Goal: Task Accomplishment & Management: Use online tool/utility

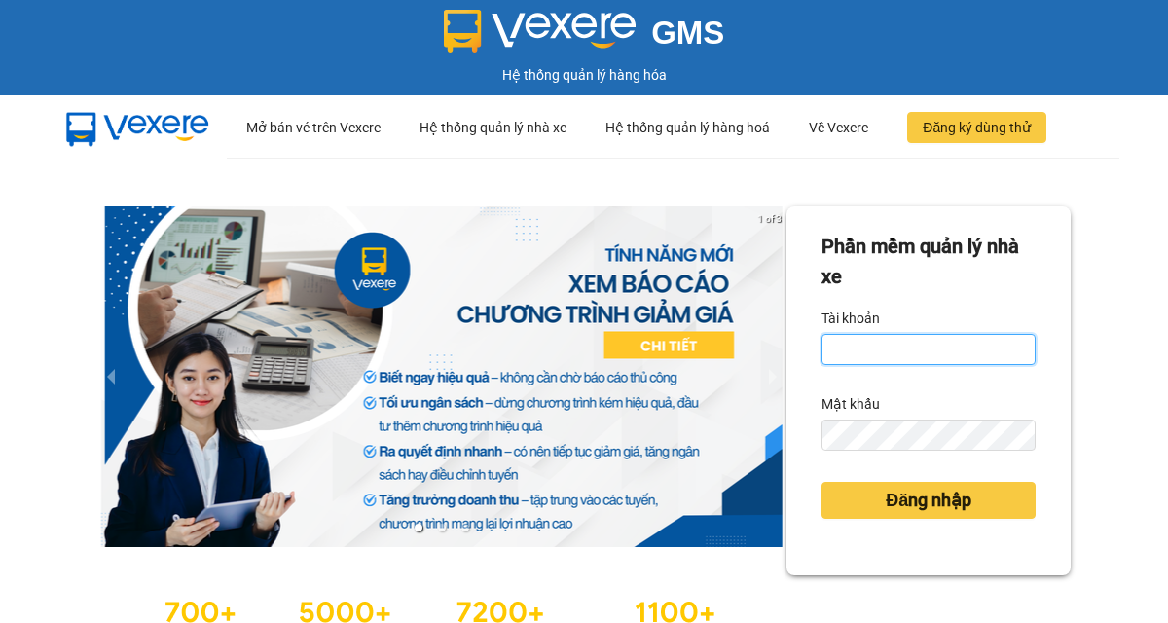
click at [939, 340] on input "Tài khoản" at bounding box center [929, 349] width 214 height 31
type input "hung.manvu"
click at [822, 482] on button "Đăng nhập" at bounding box center [929, 500] width 214 height 37
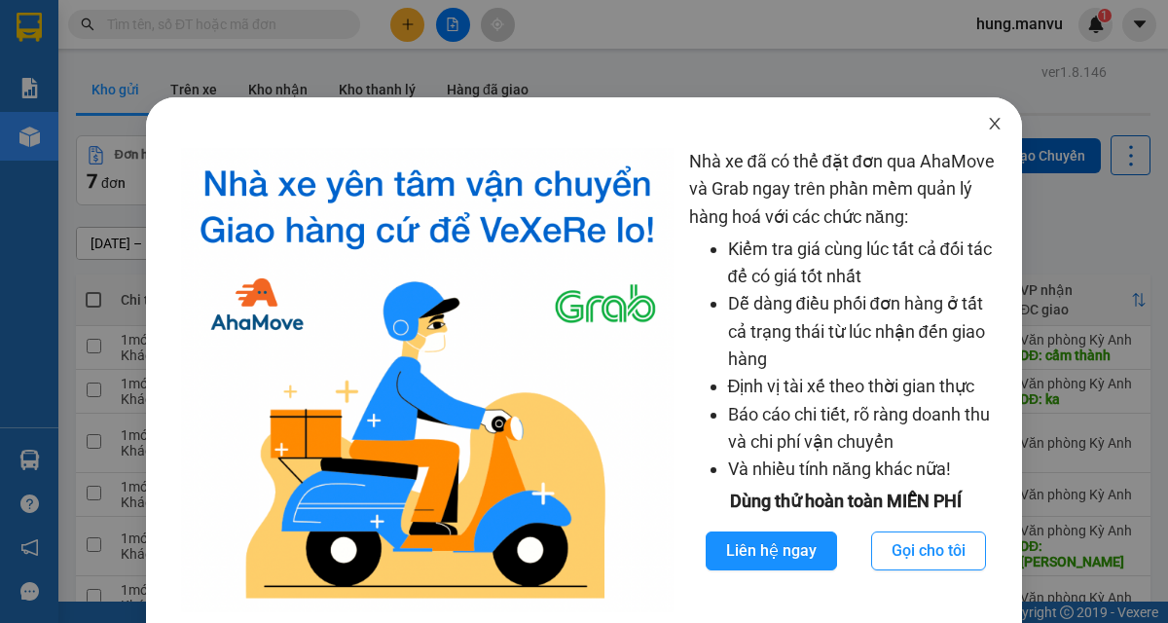
click at [993, 122] on icon "close" at bounding box center [994, 124] width 11 height 12
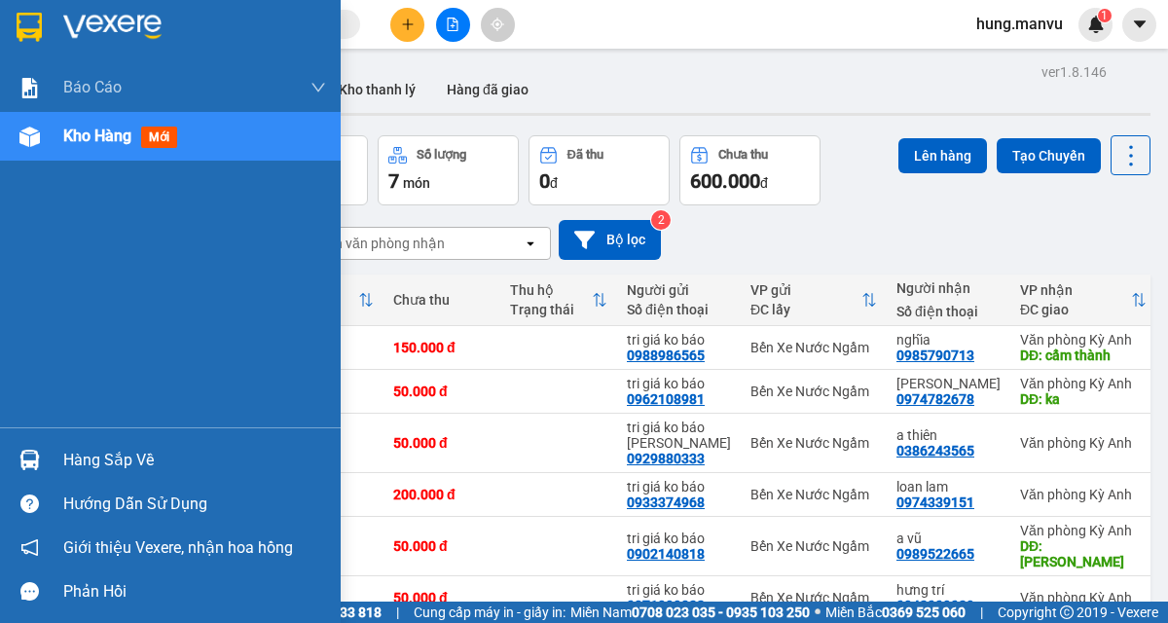
click at [78, 25] on img at bounding box center [112, 27] width 98 height 29
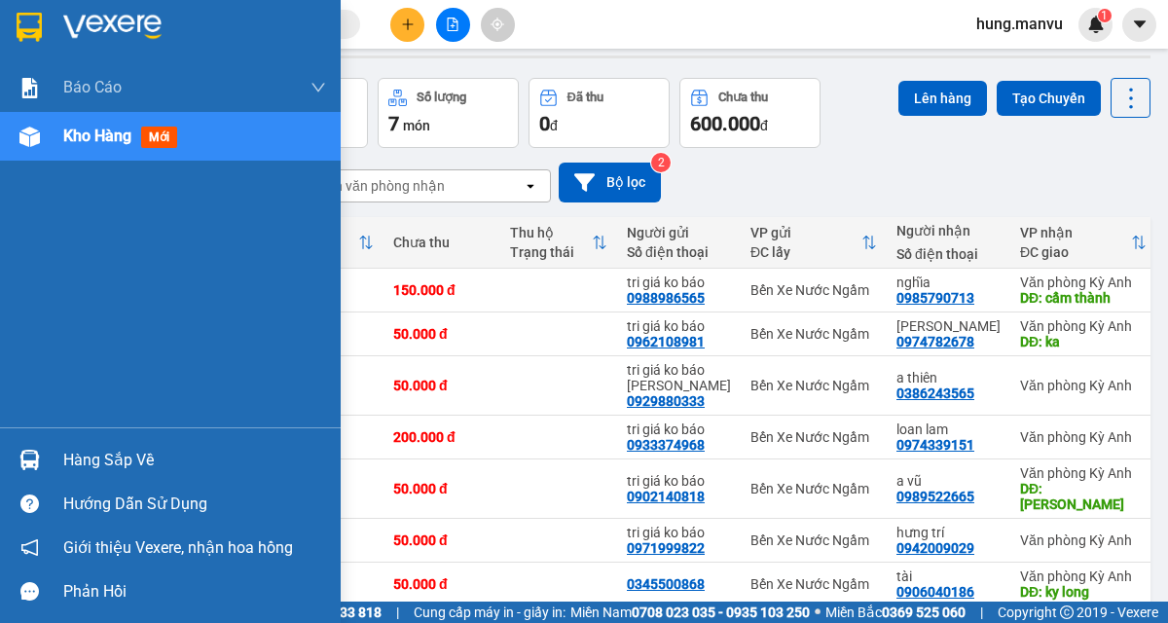
scroll to position [59, 0]
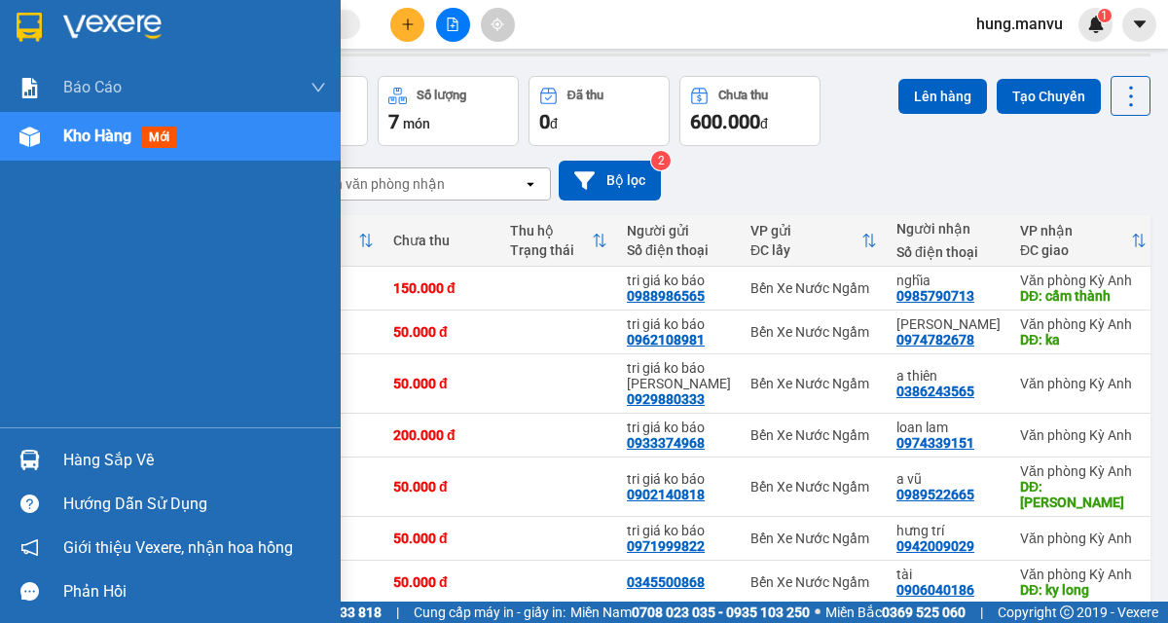
click at [1073, 201] on div "[DATE] – [DATE] Press the down arrow key to interact with the calendar and sele…" at bounding box center [613, 180] width 1075 height 69
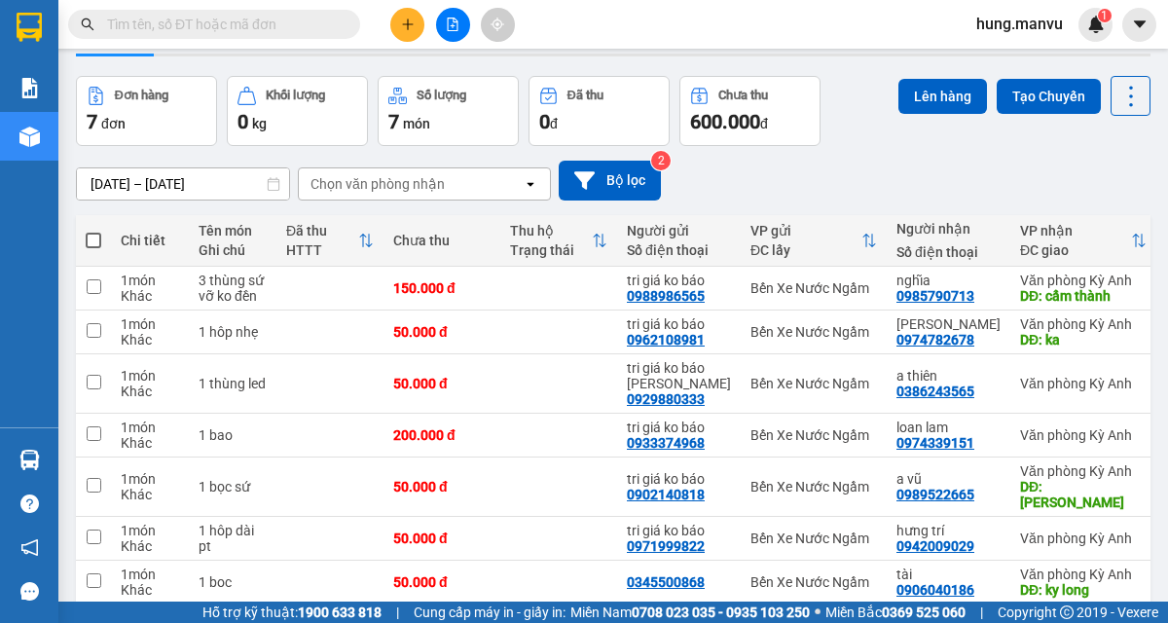
click at [32, 31] on img at bounding box center [29, 27] width 25 height 29
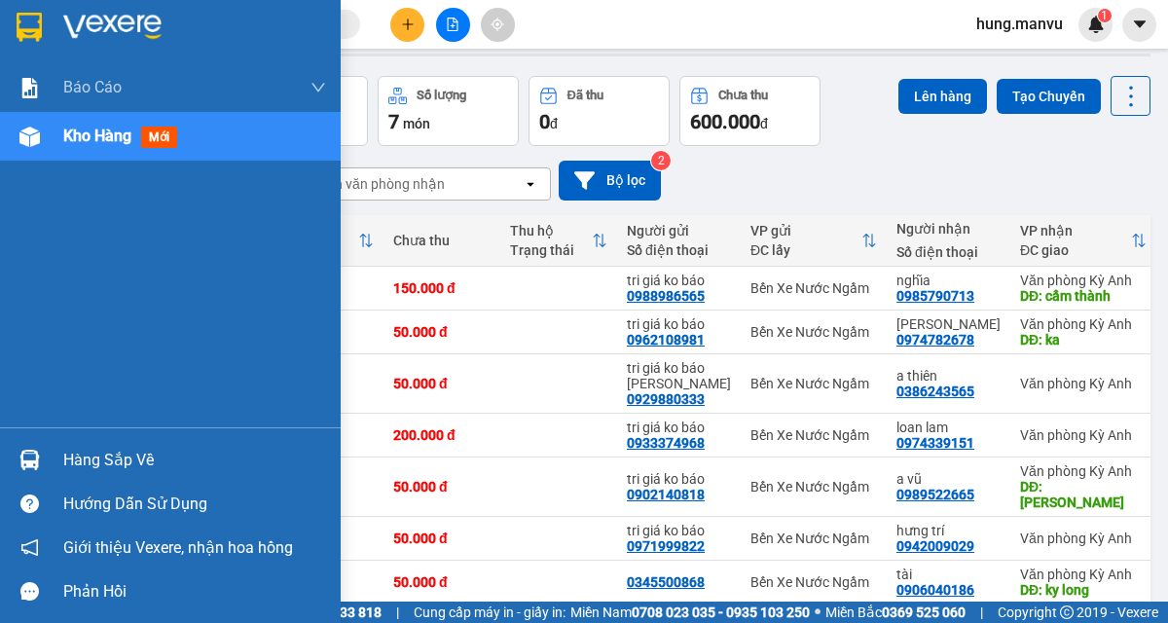
click at [1048, 221] on div "VP nhận ĐC giao" at bounding box center [1083, 240] width 127 height 39
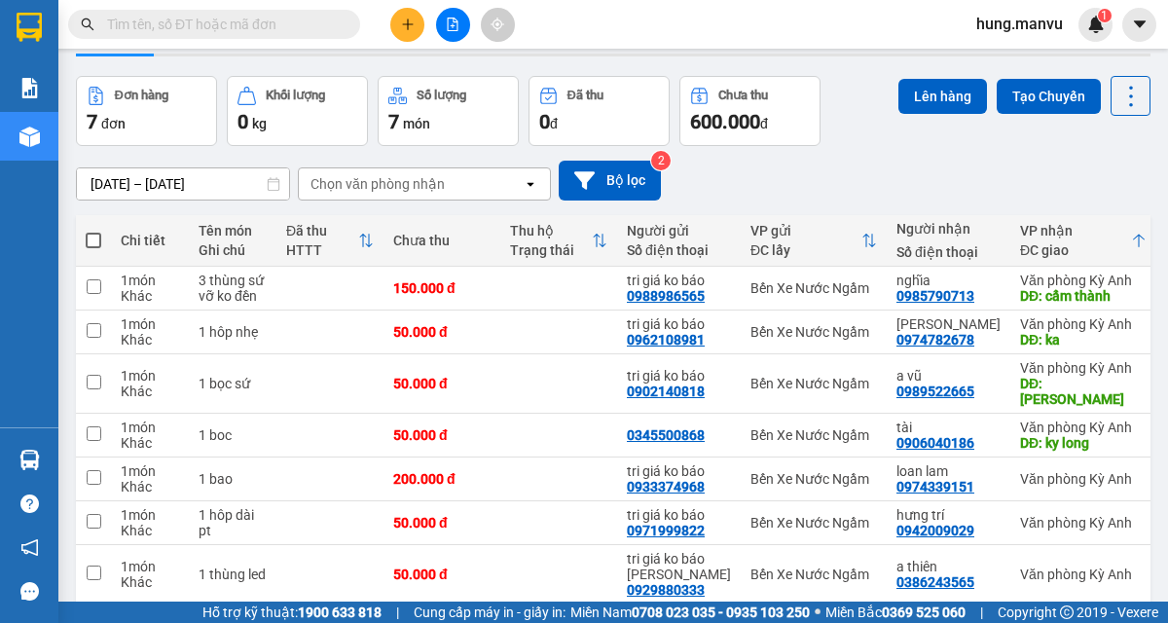
click at [22, 32] on img at bounding box center [29, 27] width 25 height 29
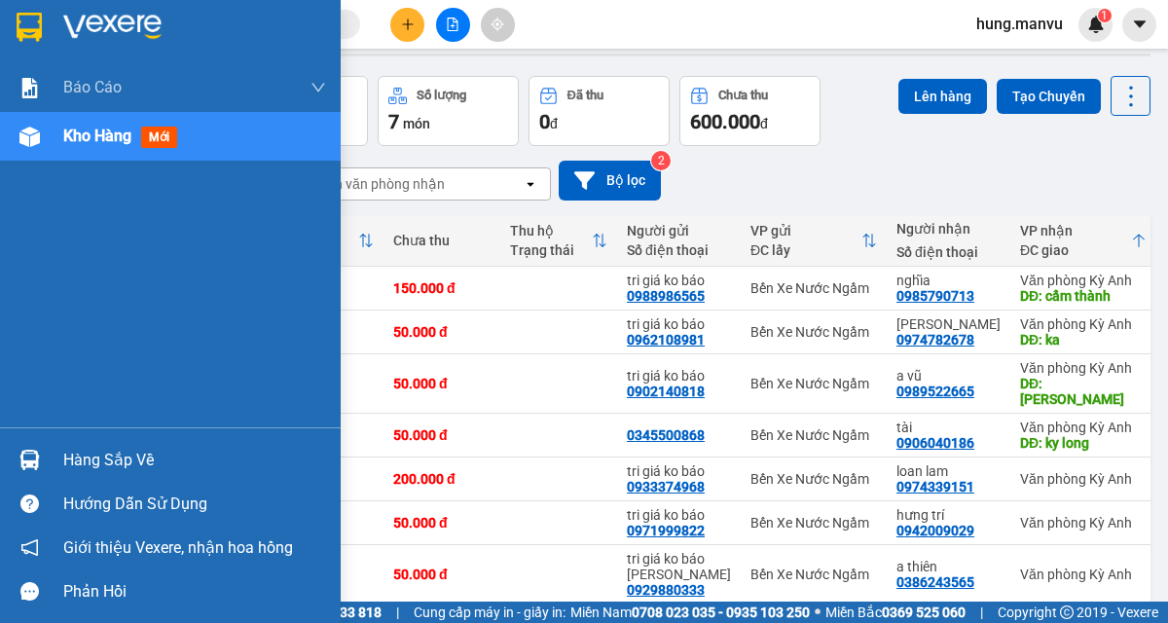
click at [122, 33] on img at bounding box center [112, 27] width 98 height 29
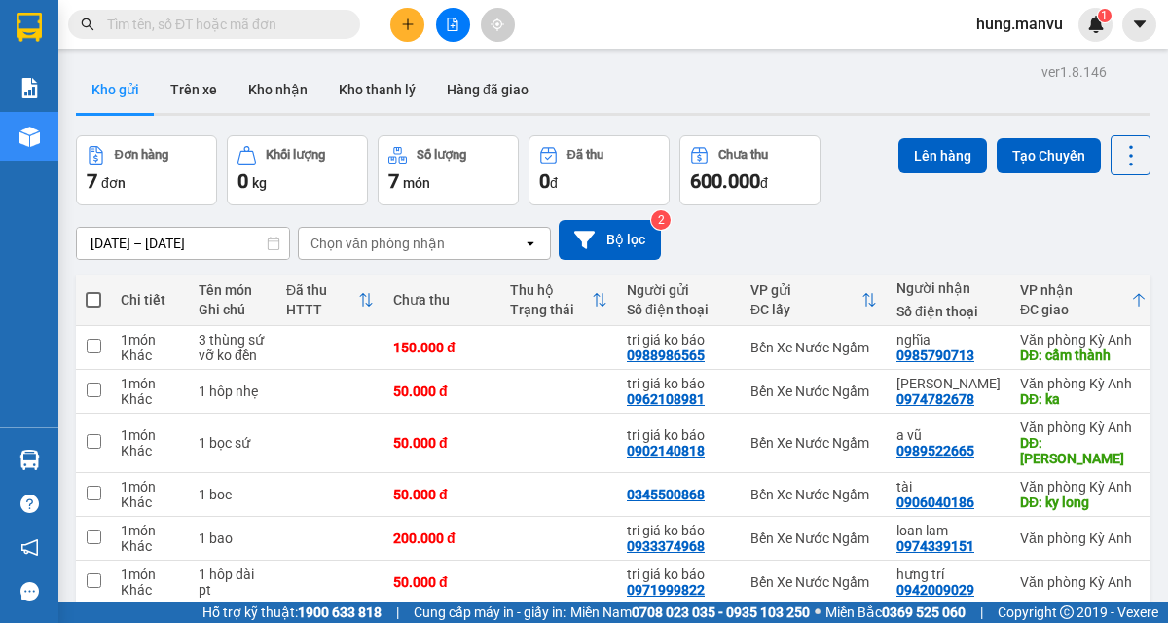
click at [33, 28] on img at bounding box center [29, 27] width 25 height 29
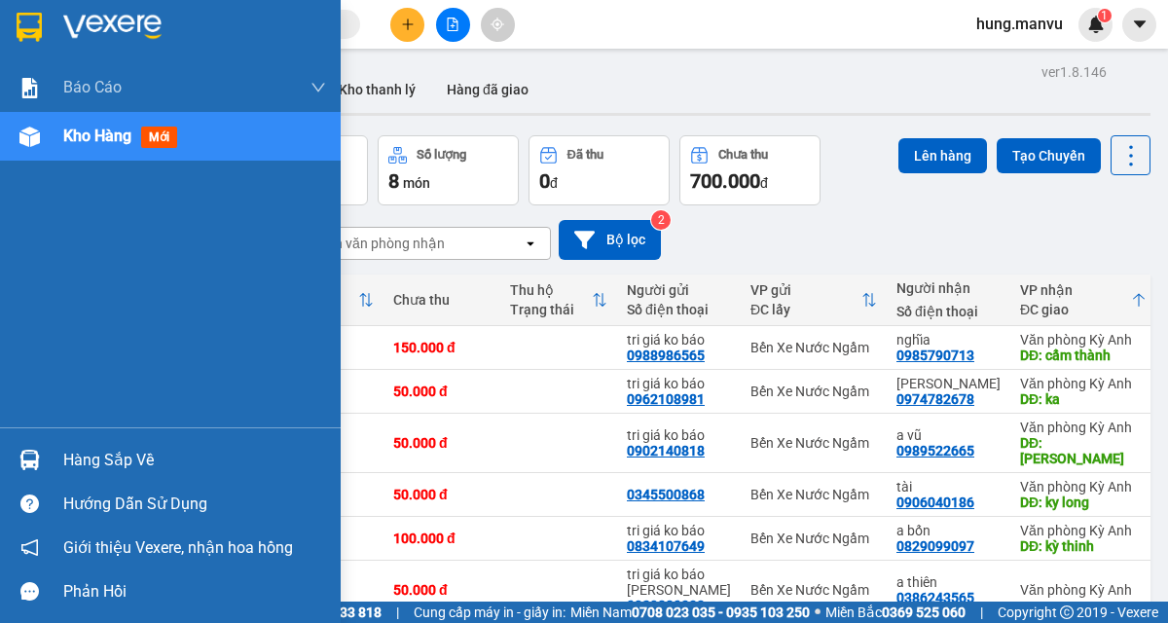
click at [1097, 220] on div "[DATE] – [DATE] Press the down arrow key to interact with the calendar and sele…" at bounding box center [613, 240] width 1075 height 40
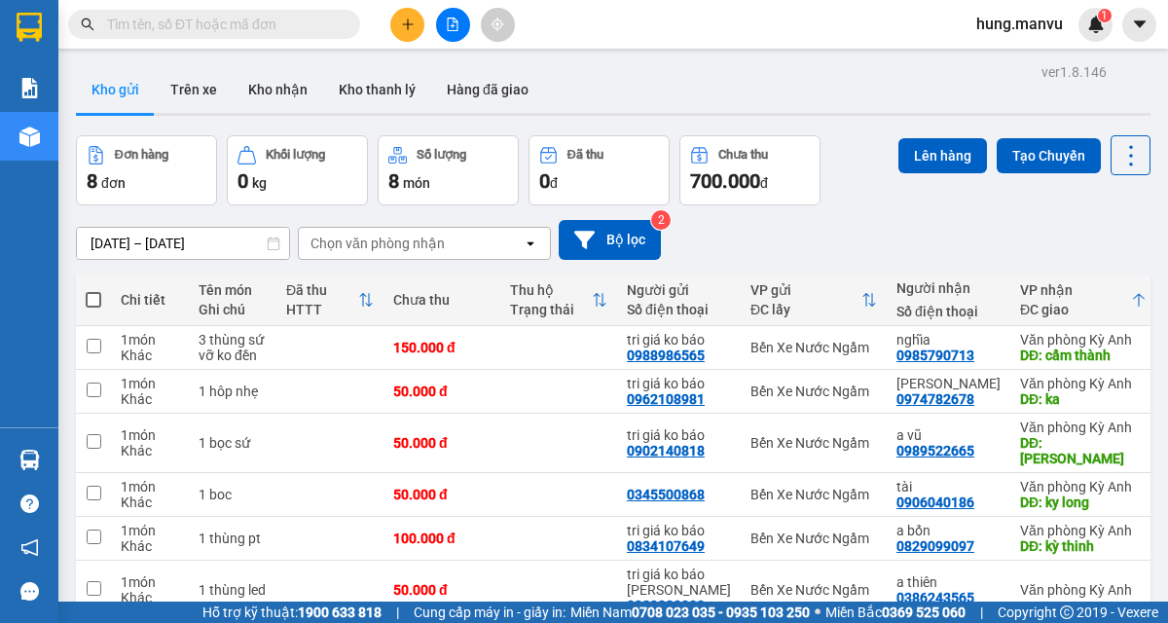
click at [463, 19] on button at bounding box center [453, 25] width 34 height 34
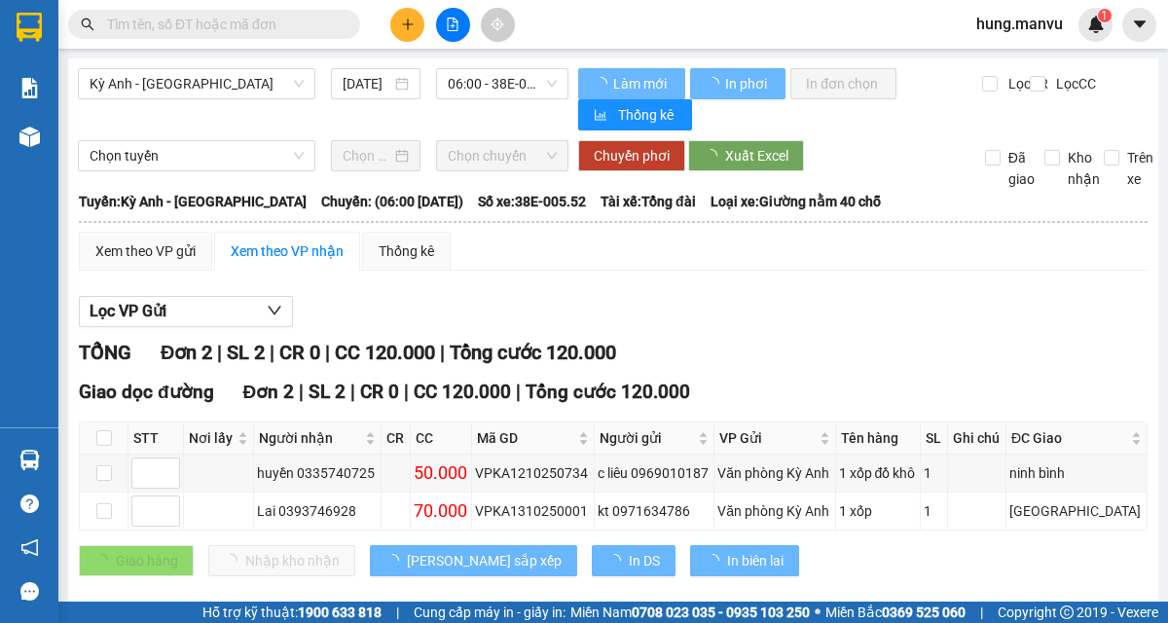
click at [132, 141] on span "Chọn tuyến" at bounding box center [197, 155] width 214 height 29
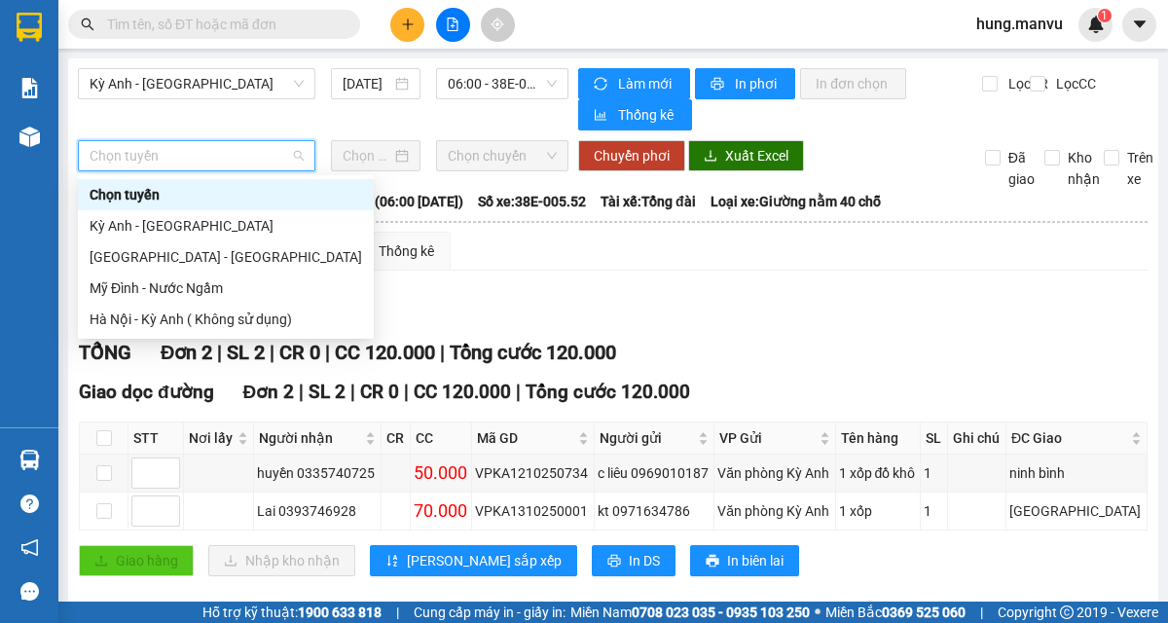
click at [1046, 286] on div "Lọc VP Gửi TỔNG Đơn 2 | SL 2 | CR 0 | CC 120.000 | Tổng cước 120.000 Giao dọc …" at bounding box center [613, 443] width 1069 height 314
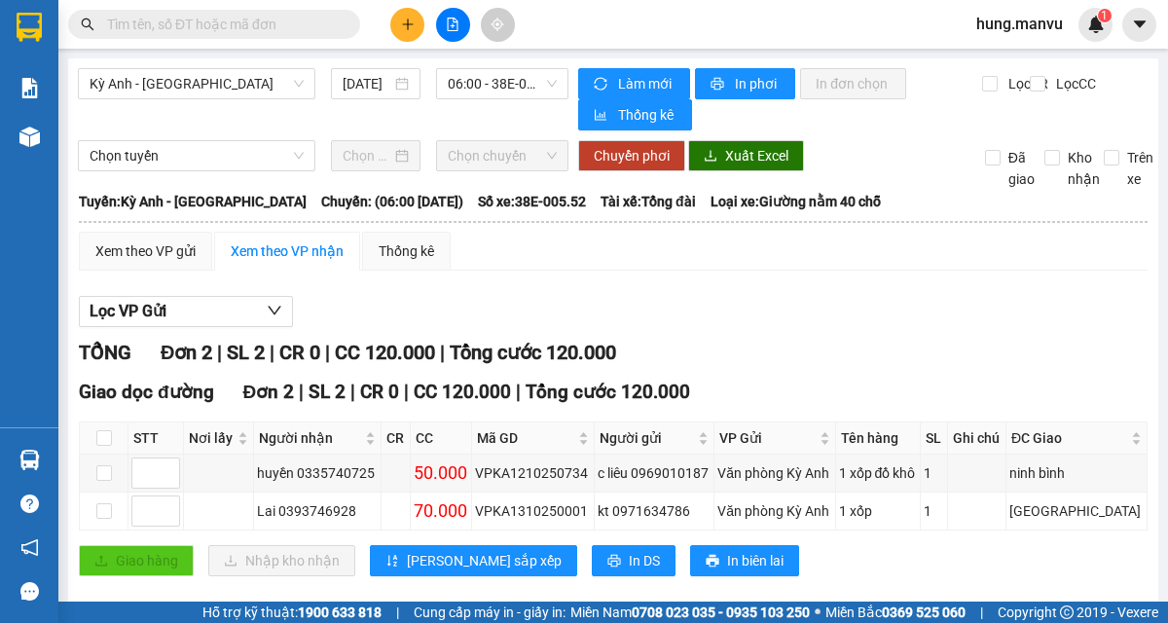
click at [124, 79] on span "Kỳ Anh - [GEOGRAPHIC_DATA]" at bounding box center [197, 83] width 214 height 29
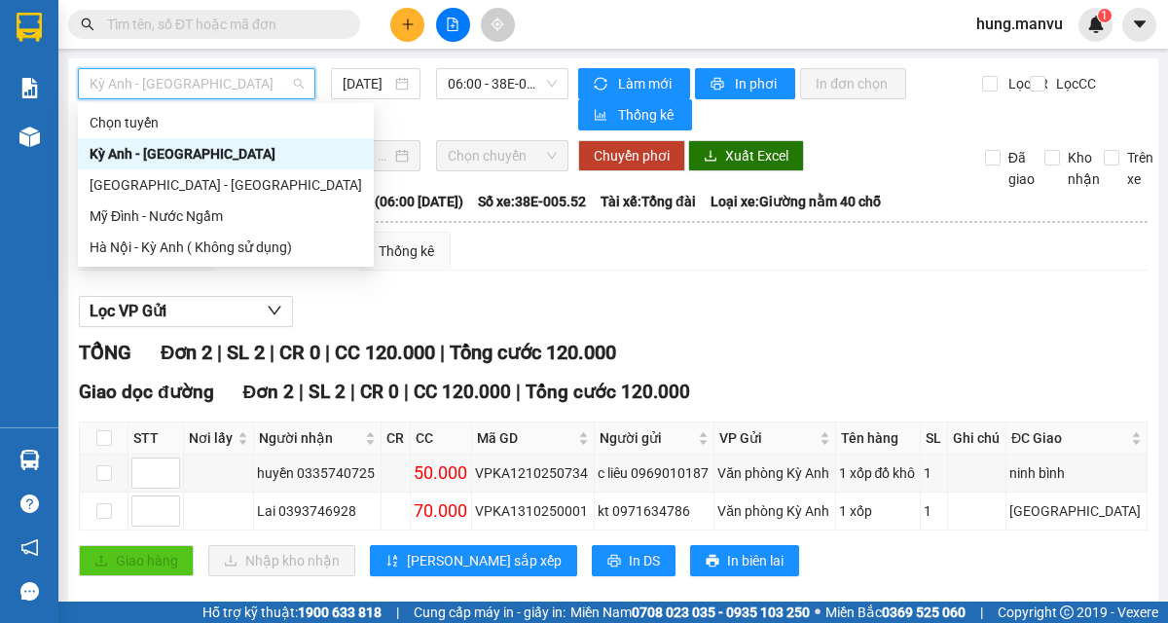
click at [146, 185] on div "[GEOGRAPHIC_DATA] - [GEOGRAPHIC_DATA]" at bounding box center [226, 184] width 273 height 21
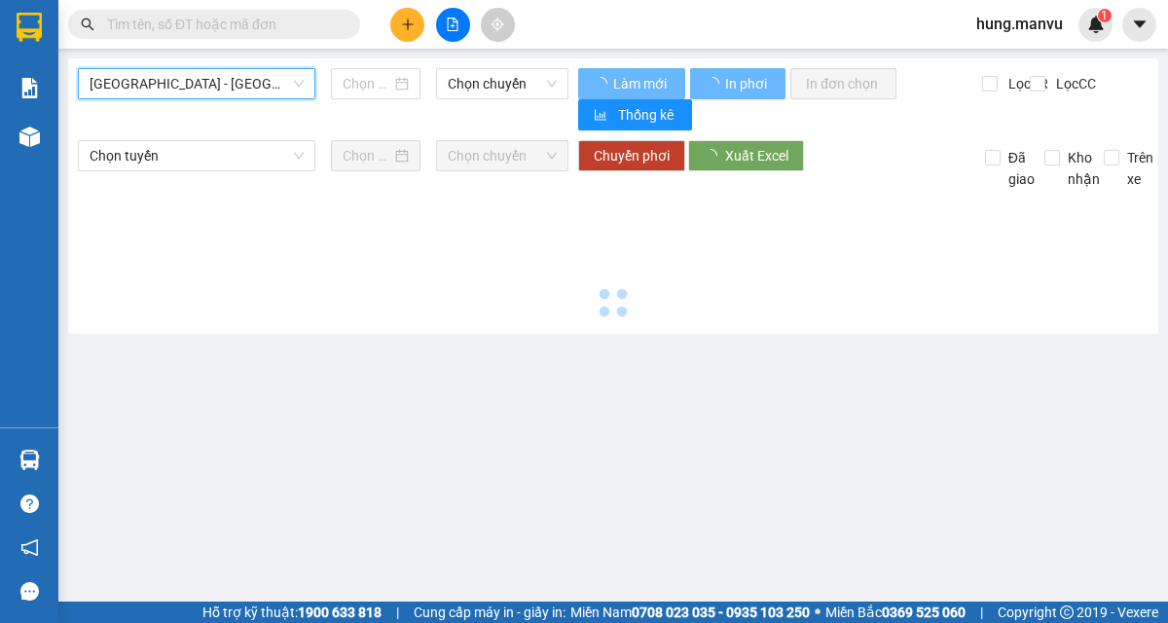
type input "[DATE]"
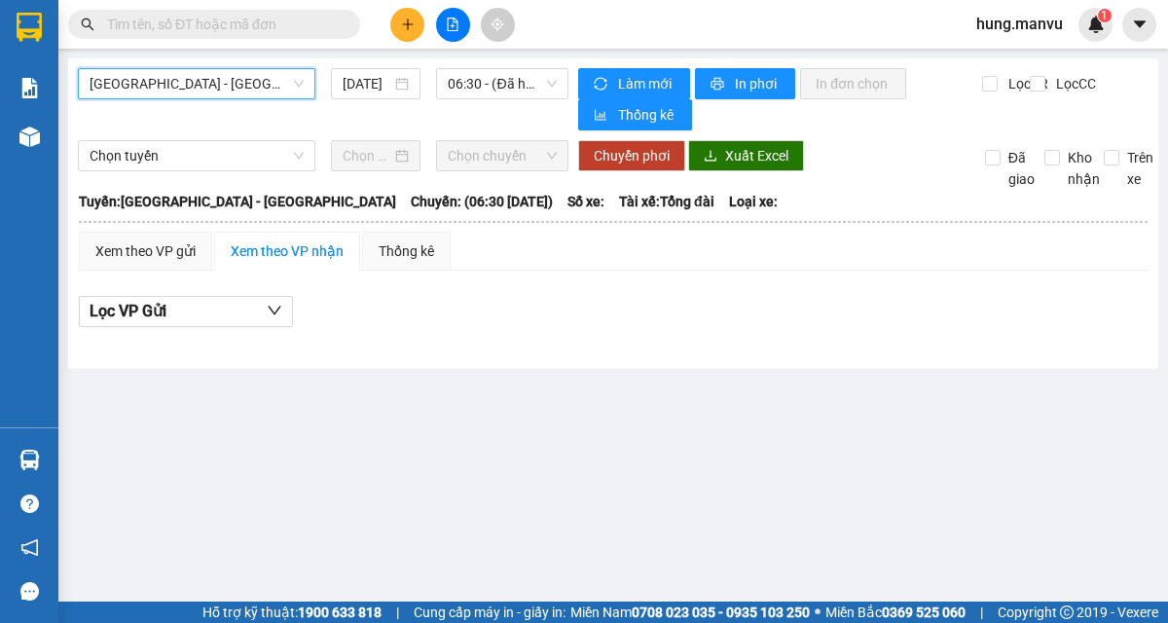
click at [482, 90] on span "06:30 - (Đã hủy)" at bounding box center [502, 83] width 109 height 29
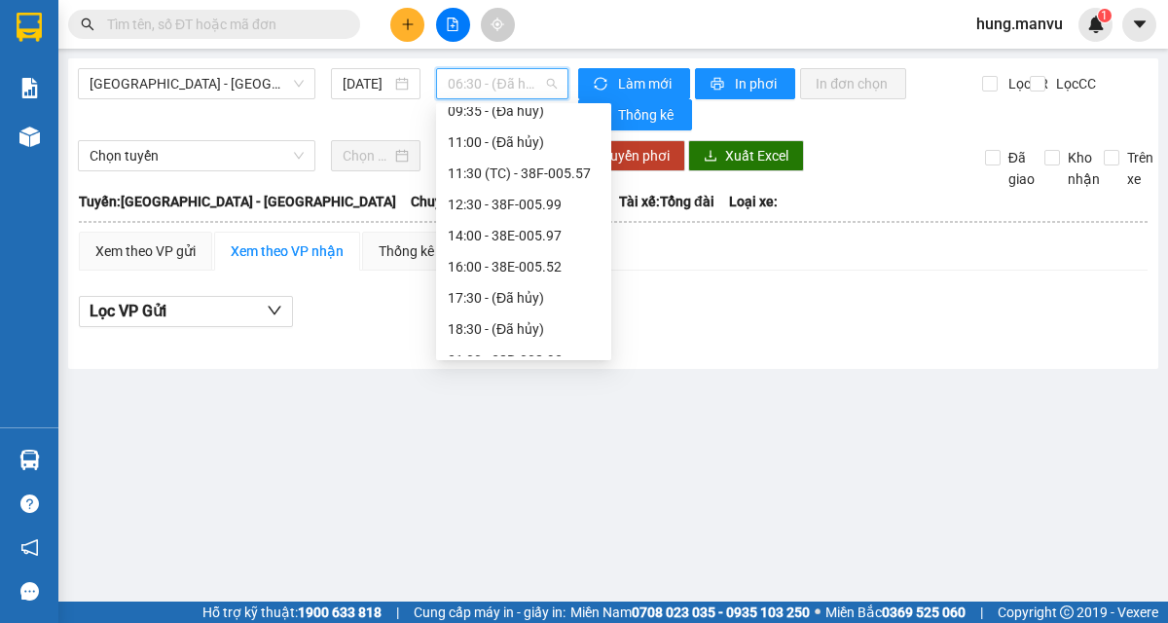
scroll to position [137, 0]
click at [470, 169] on div "11:30 (TC) - 38F-005.57" at bounding box center [524, 172] width 152 height 21
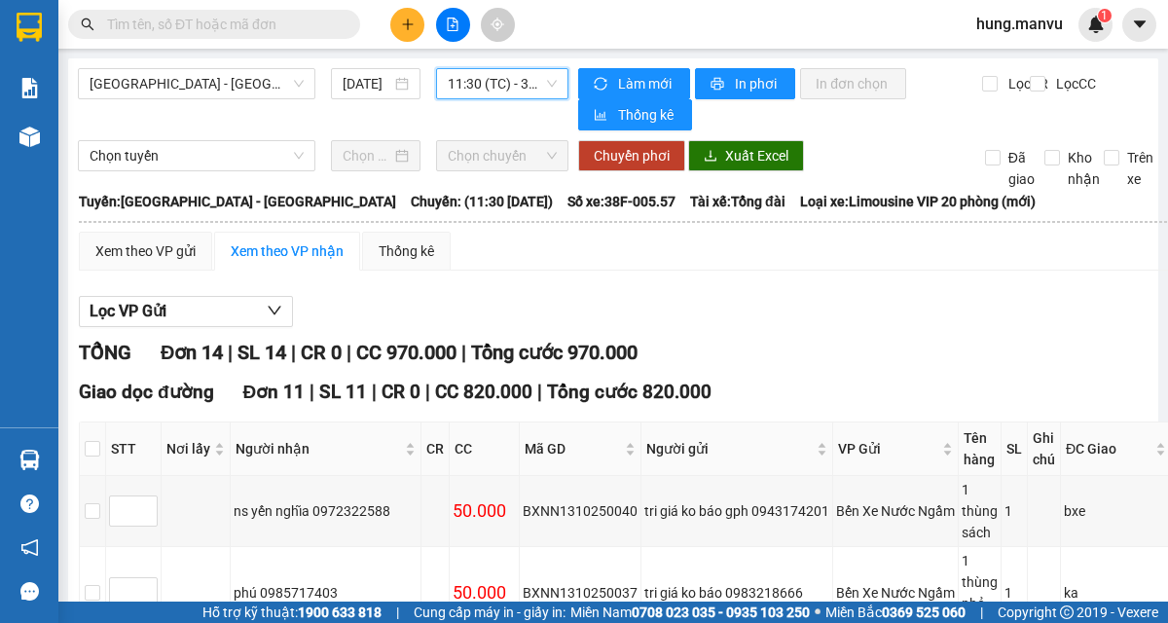
click at [1013, 186] on span "Đã giao" at bounding box center [1022, 168] width 42 height 43
click at [1001, 166] on input "Đã giao" at bounding box center [993, 158] width 16 height 16
checkbox input "true"
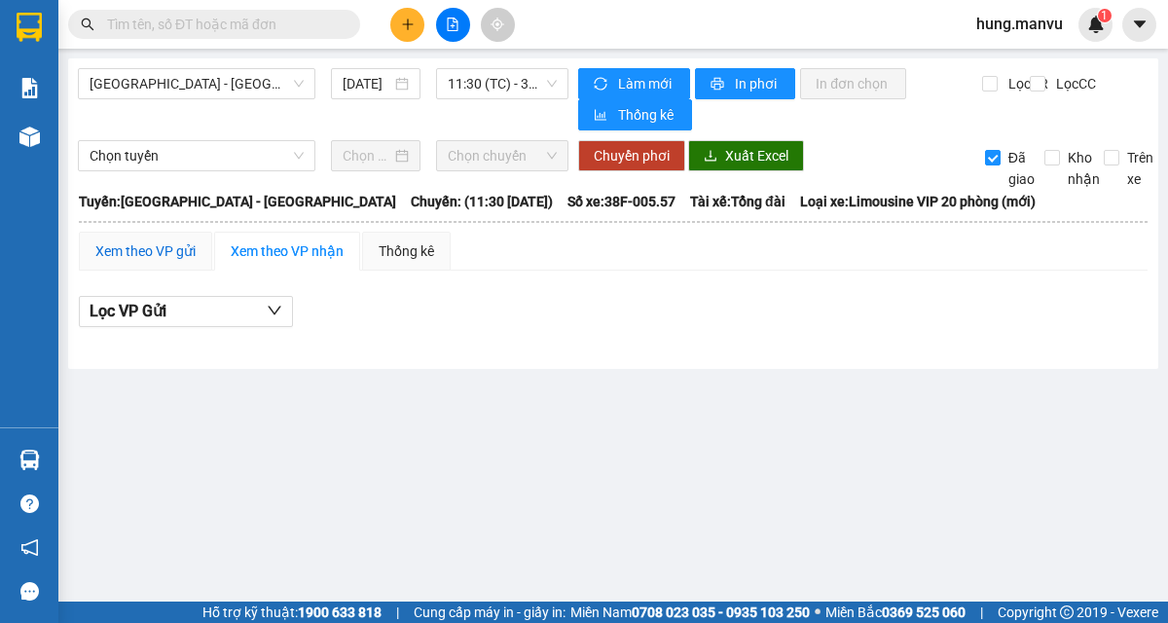
click at [133, 250] on div "Xem theo VP gửi" at bounding box center [145, 250] width 100 height 21
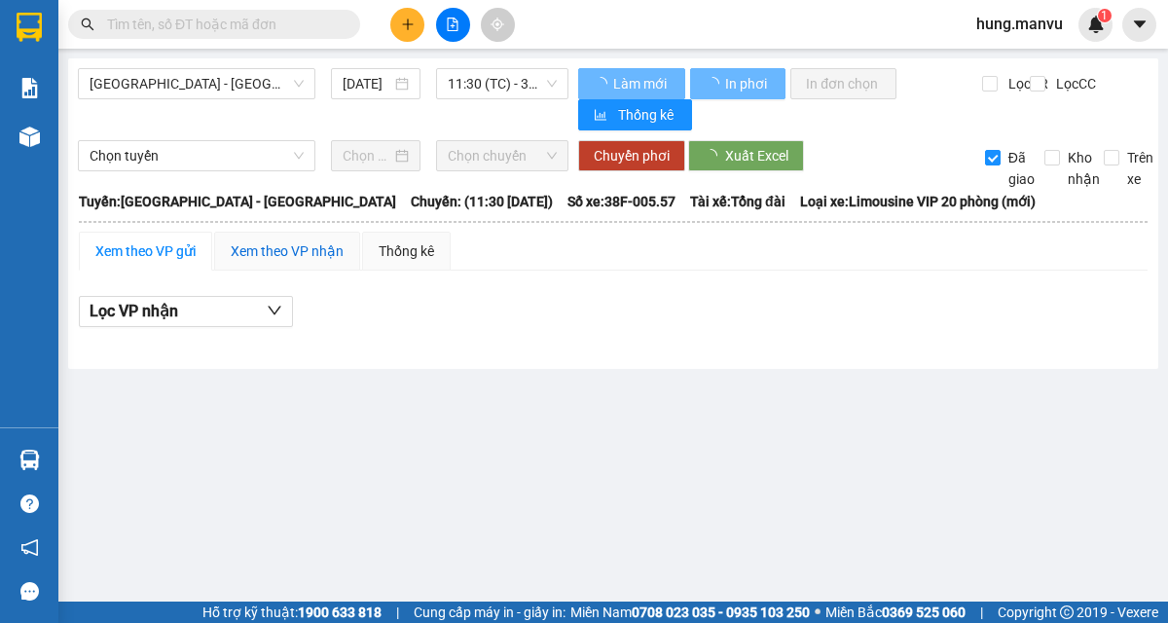
click at [241, 254] on div "Xem theo VP nhận" at bounding box center [287, 250] width 113 height 21
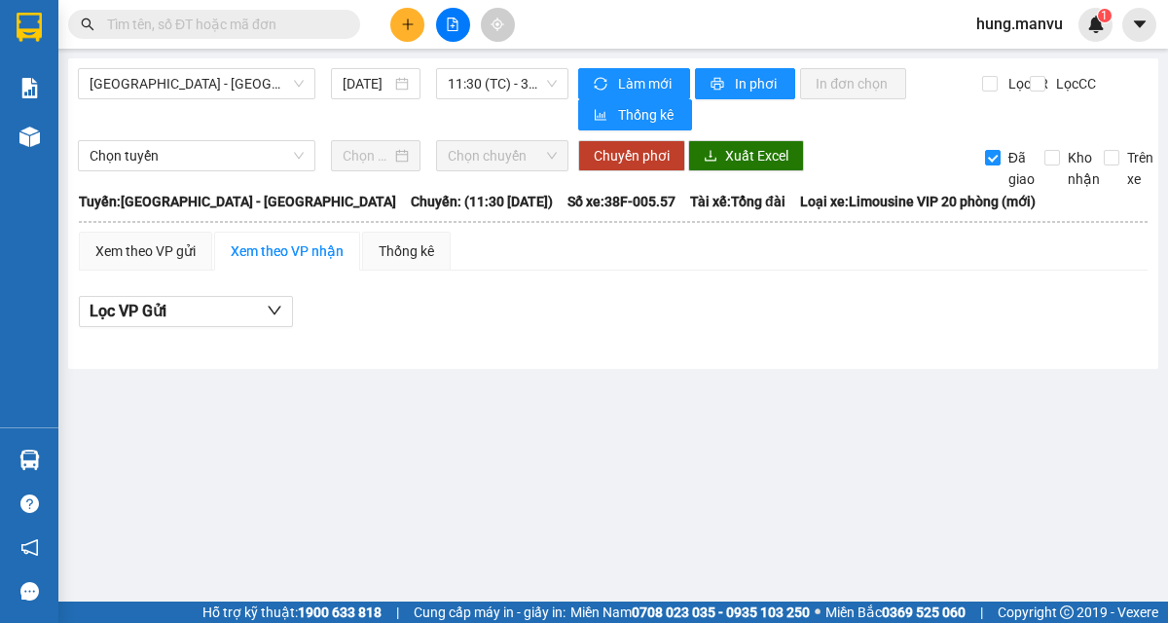
click at [24, 18] on img at bounding box center [29, 27] width 25 height 29
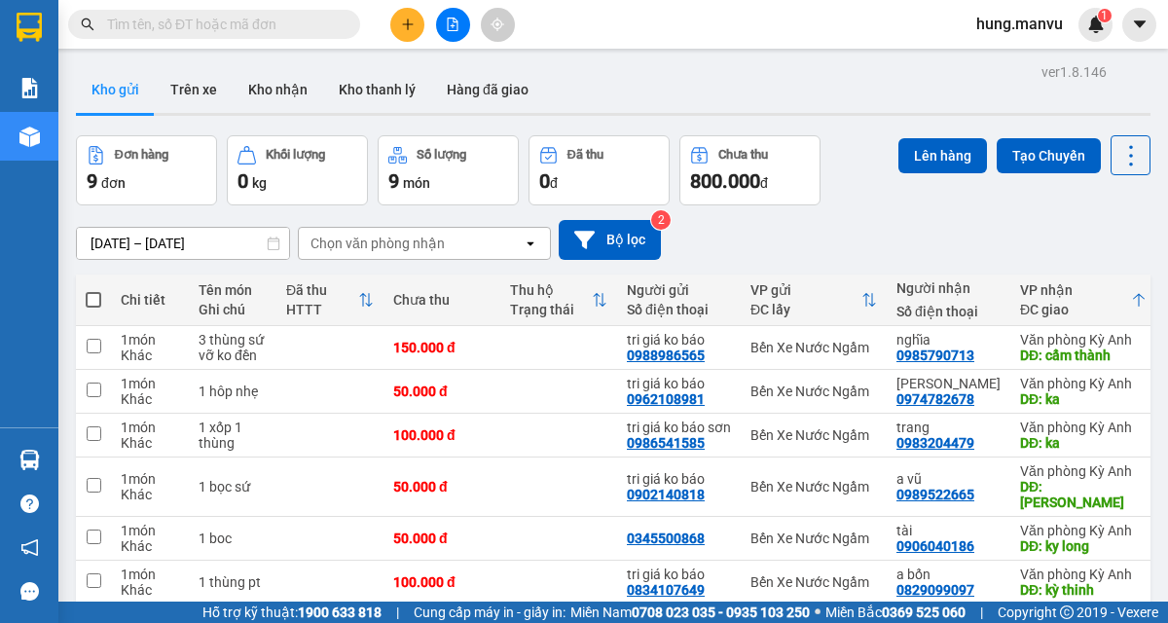
click at [25, 24] on img at bounding box center [29, 27] width 25 height 29
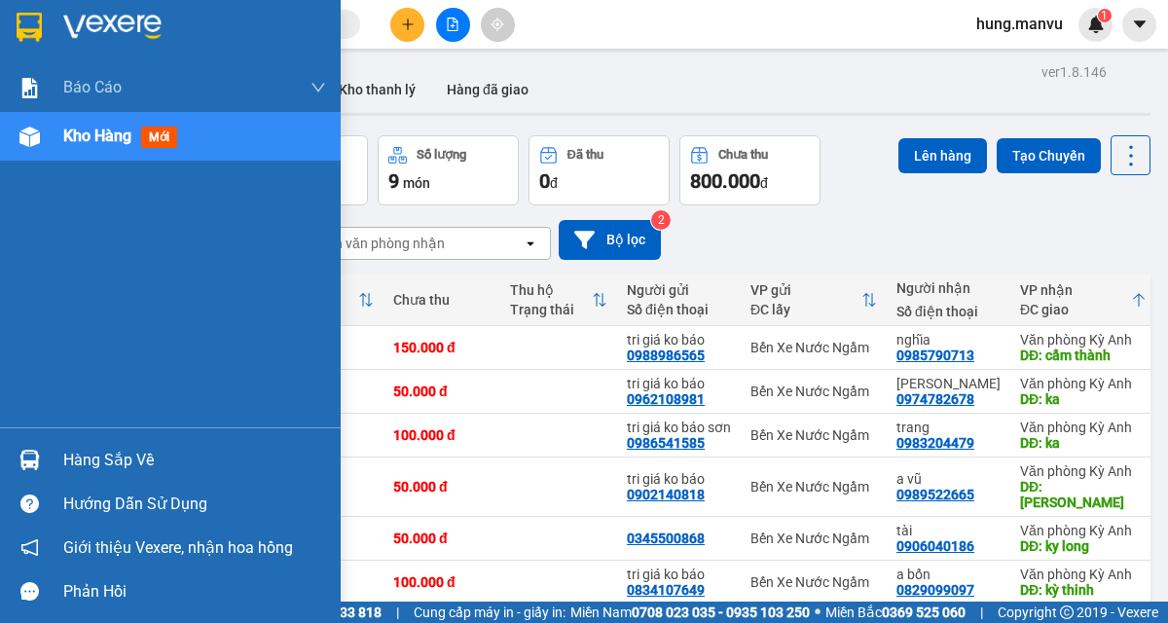
click at [1080, 230] on div "[DATE] – [DATE] Press the down arrow key to interact with the calendar and sele…" at bounding box center [613, 240] width 1075 height 40
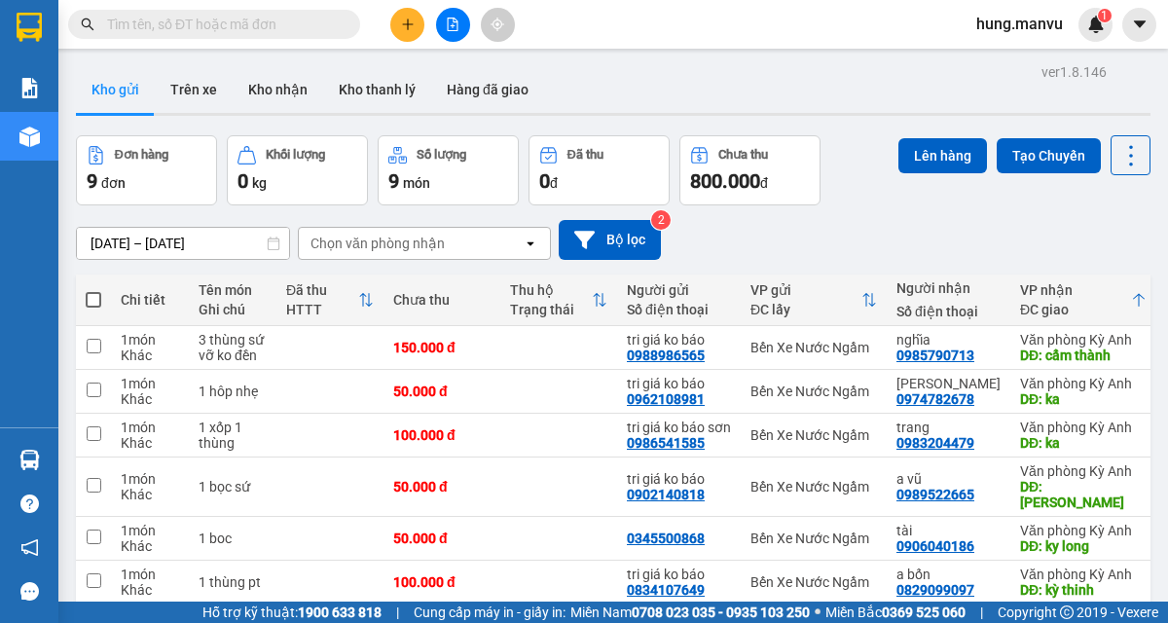
click at [33, 37] on img at bounding box center [29, 27] width 25 height 29
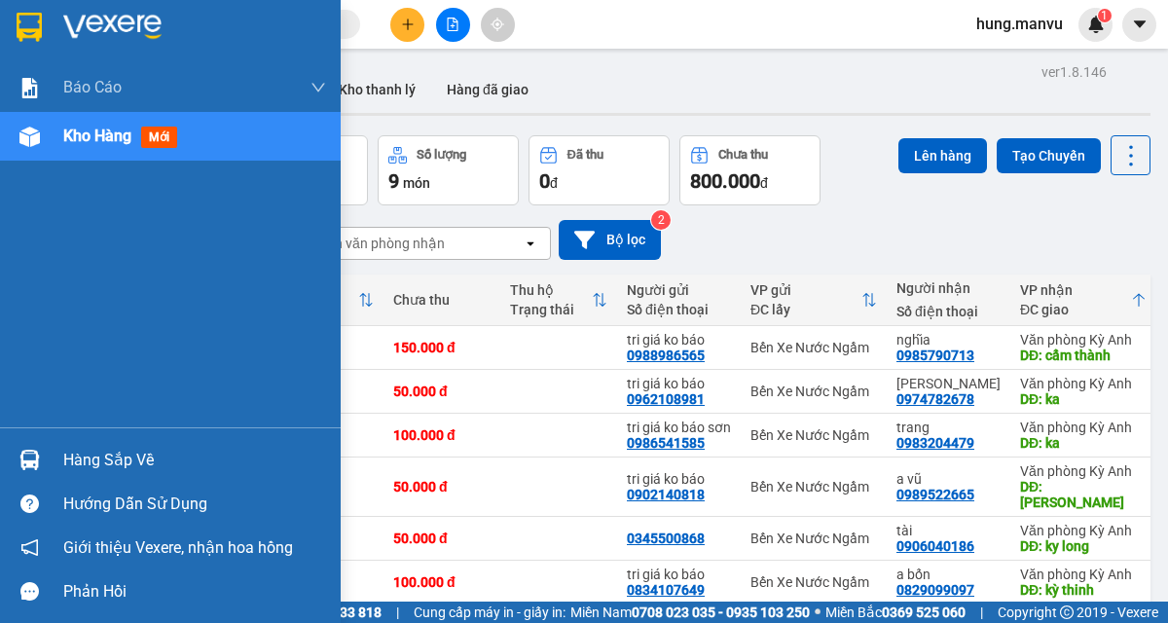
click at [1075, 230] on div "[DATE] – [DATE] Press the down arrow key to interact with the calendar and sele…" at bounding box center [613, 240] width 1075 height 40
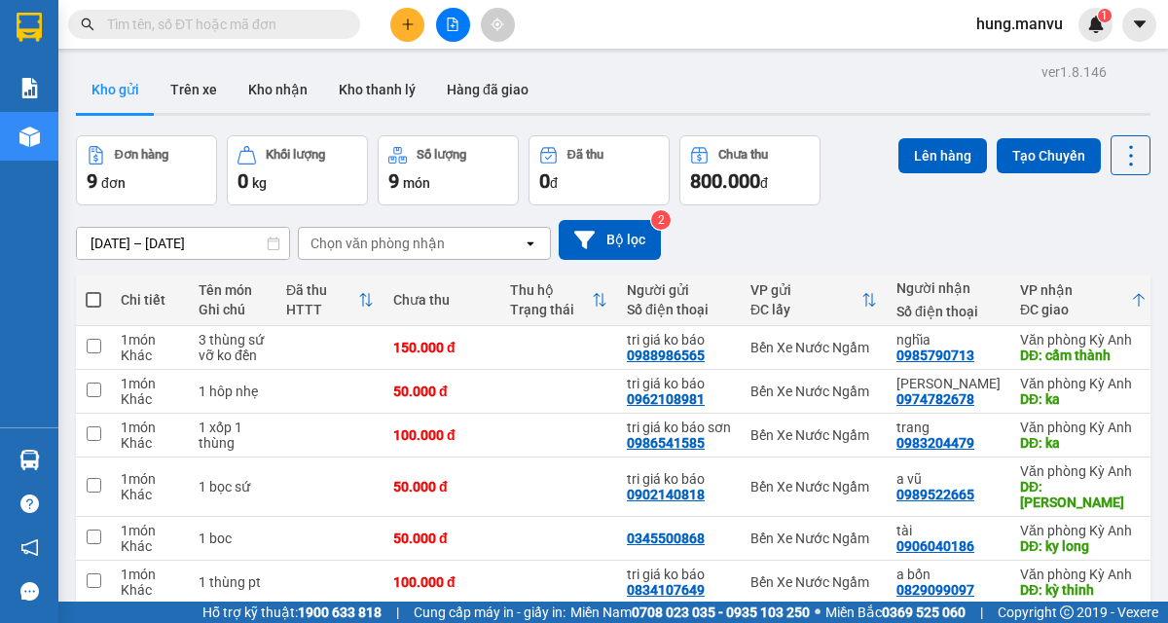
scroll to position [144, 0]
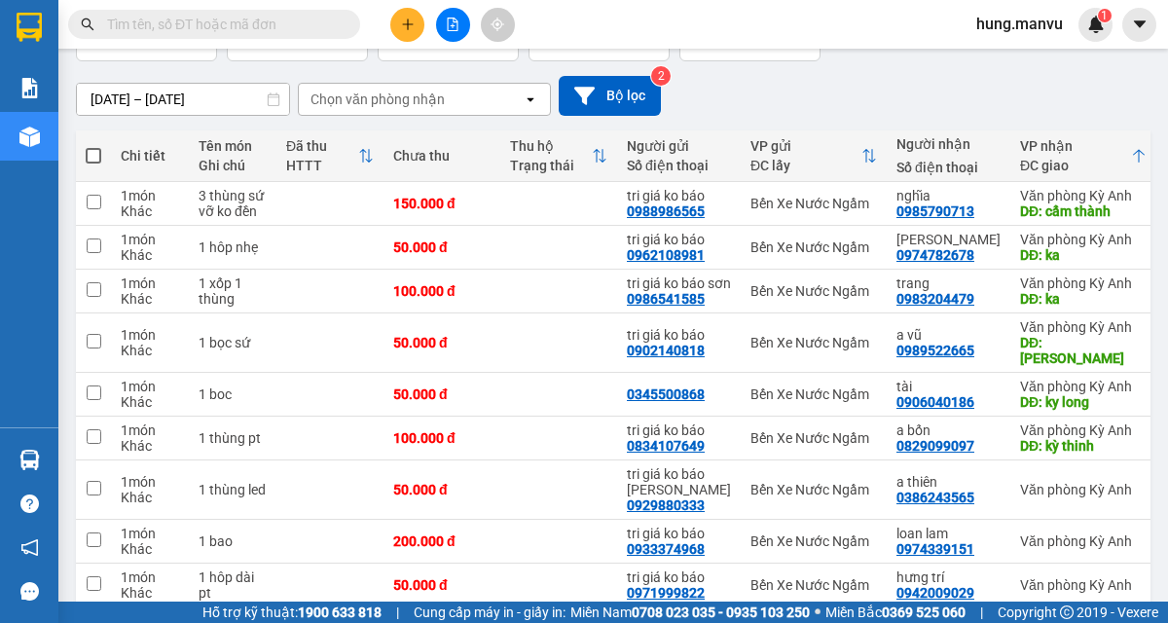
click at [36, 27] on img at bounding box center [29, 27] width 25 height 29
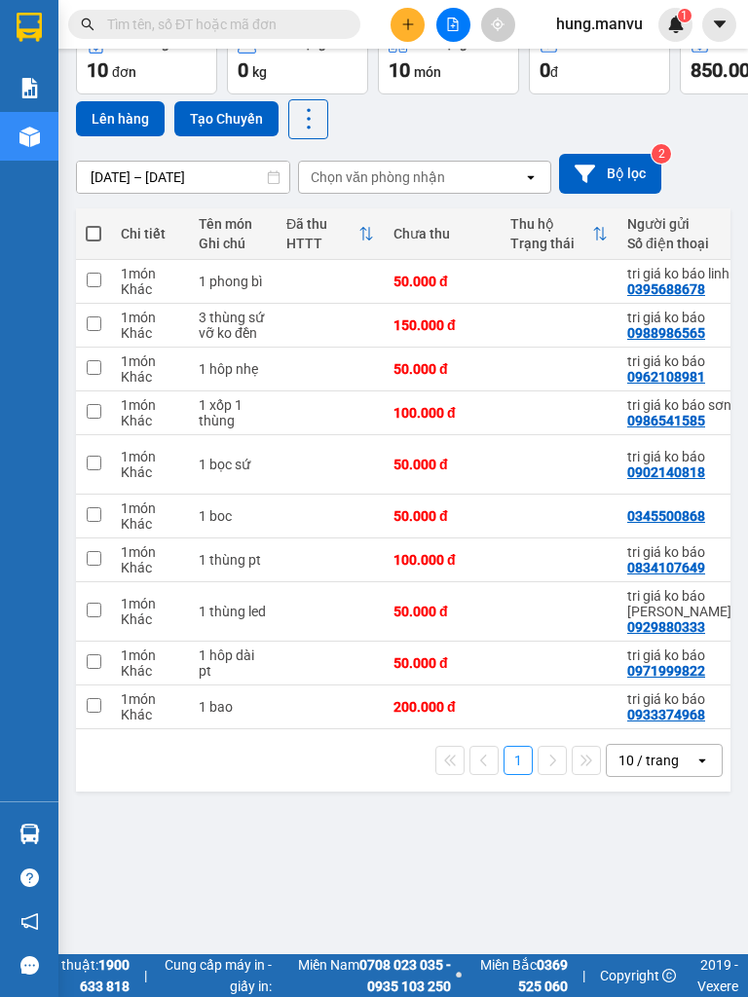
scroll to position [111, 0]
click at [25, 26] on img at bounding box center [29, 27] width 25 height 29
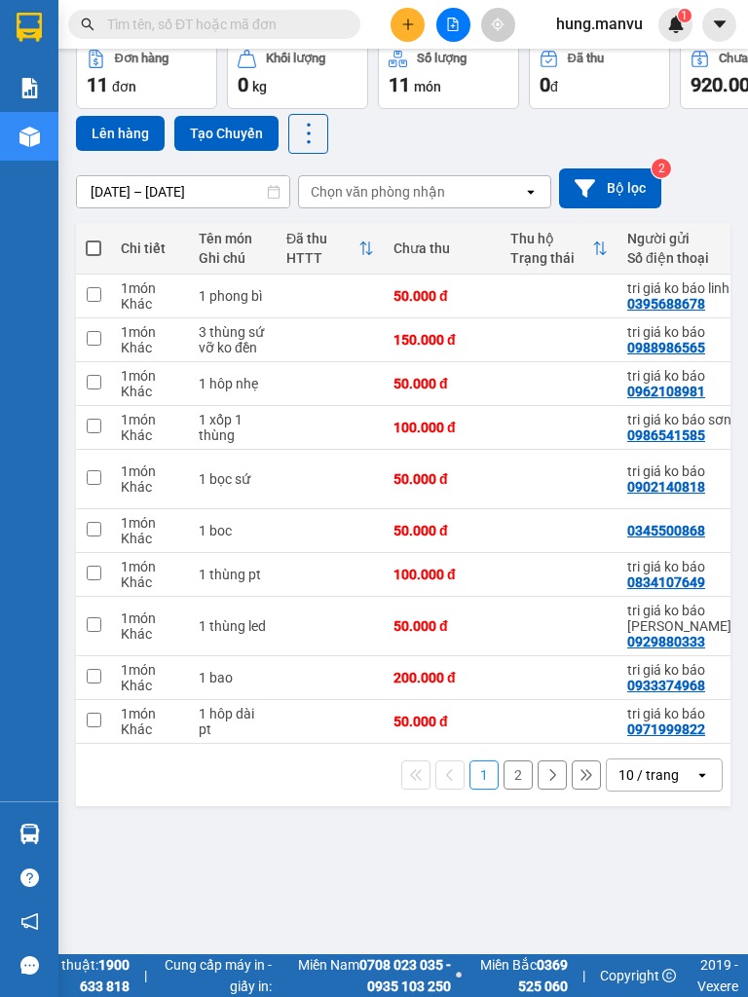
scroll to position [111, 0]
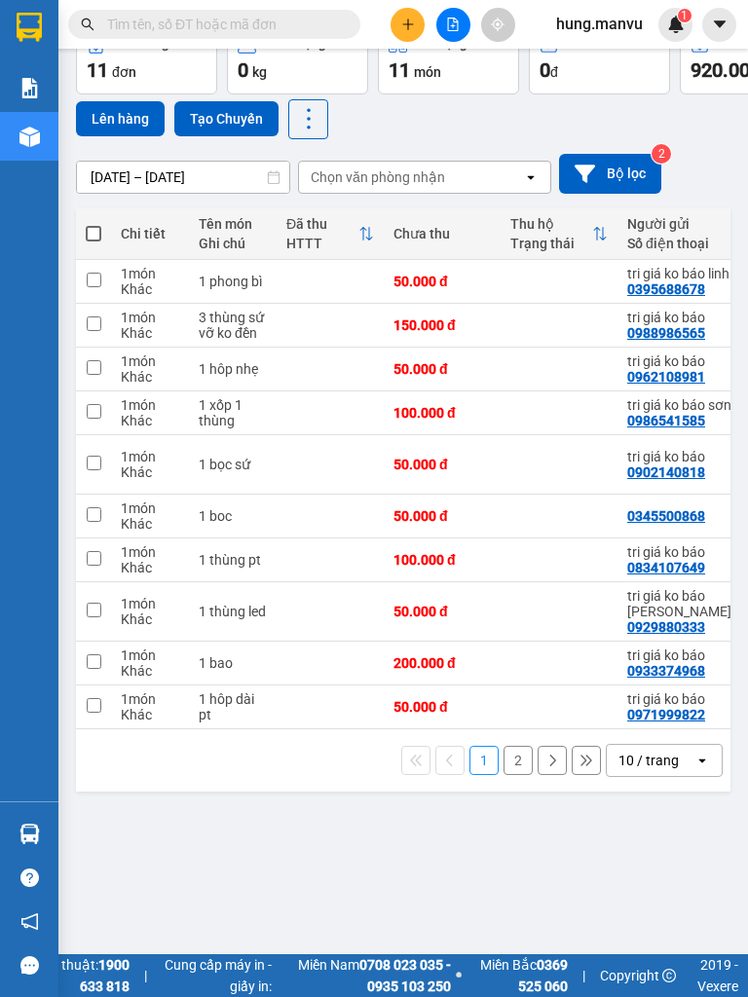
click at [513, 622] on button "2" at bounding box center [517, 760] width 29 height 29
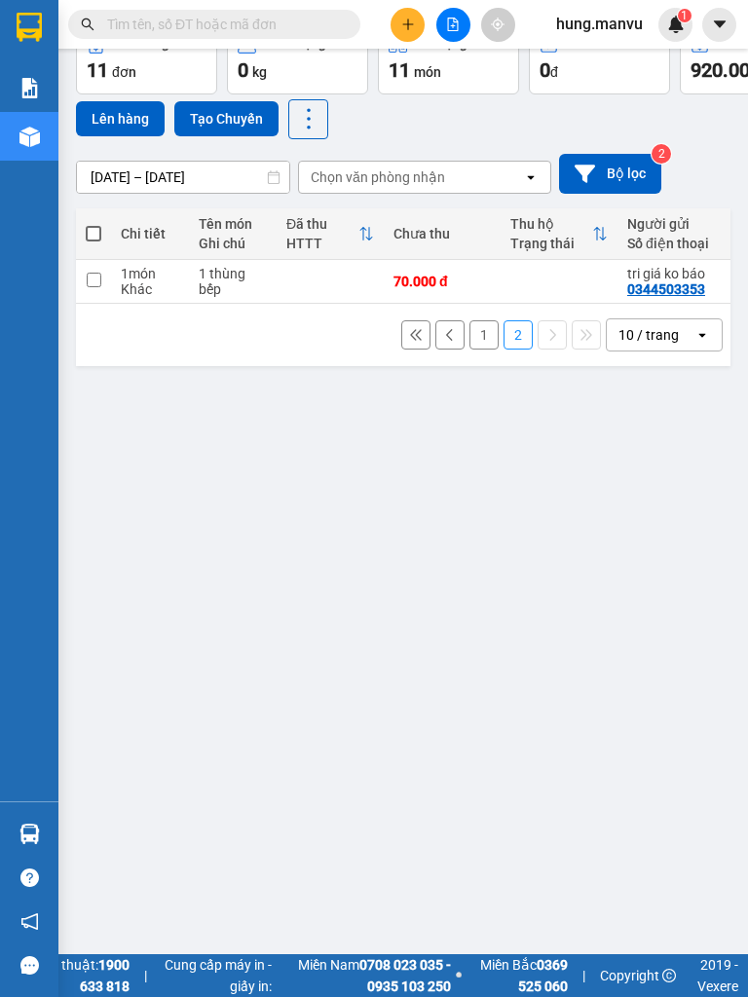
click at [486, 343] on button "1" at bounding box center [483, 334] width 29 height 29
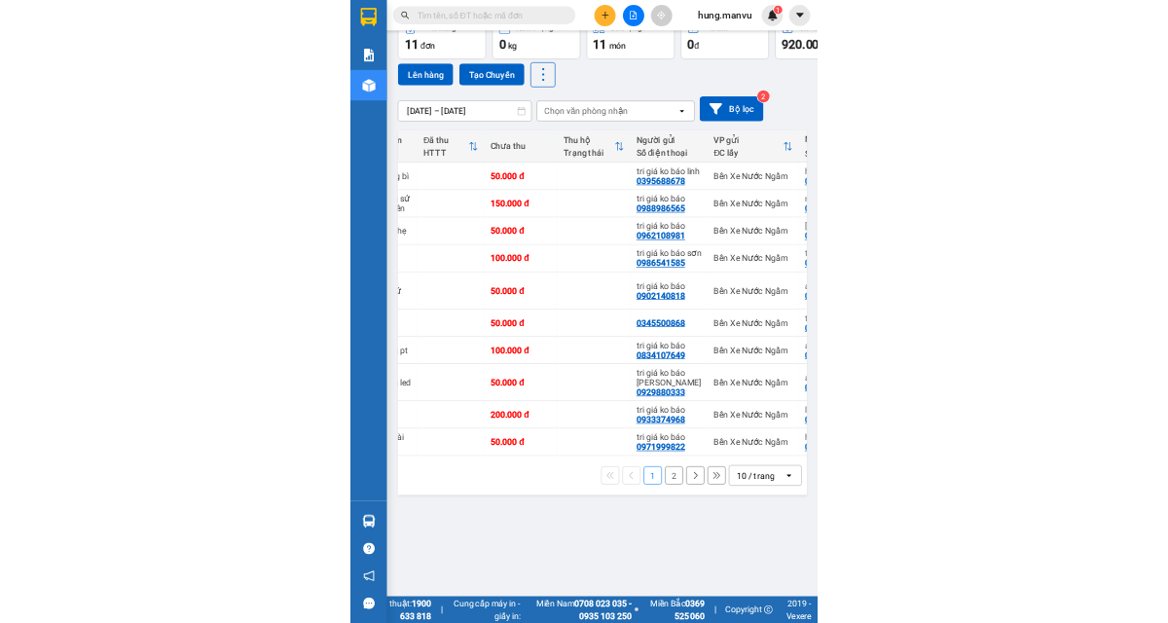
scroll to position [0, 0]
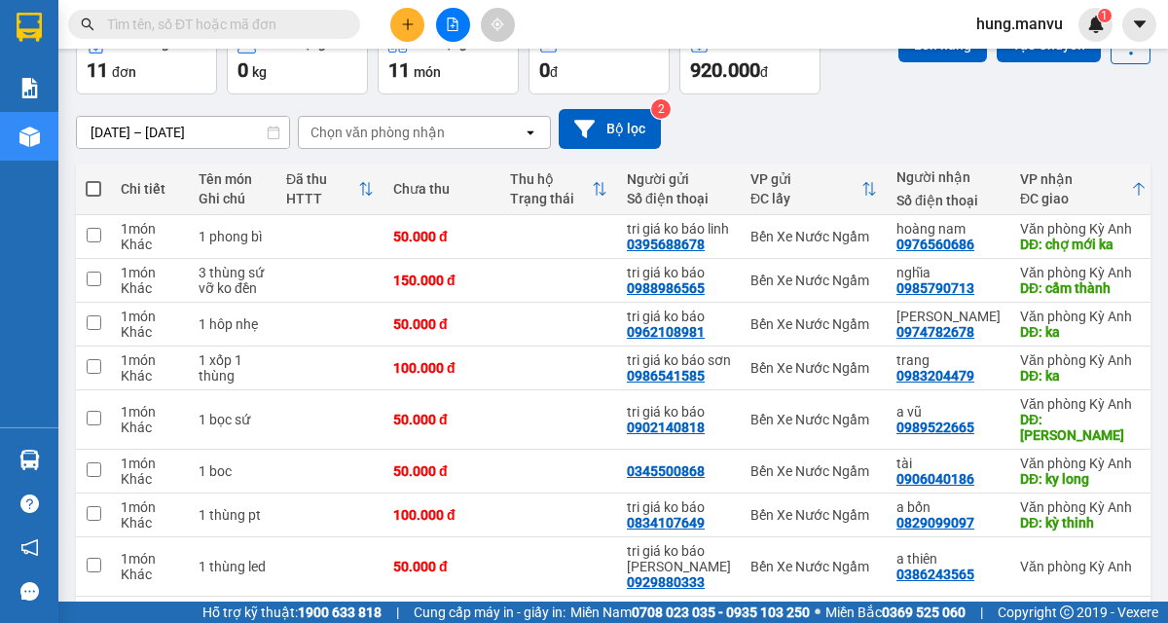
click at [35, 42] on div at bounding box center [30, 27] width 34 height 34
click at [31, 18] on img at bounding box center [29, 27] width 25 height 29
click at [823, 134] on div "[DATE] – [DATE] Press the down arrow key to interact with the calendar and sele…" at bounding box center [613, 129] width 1075 height 40
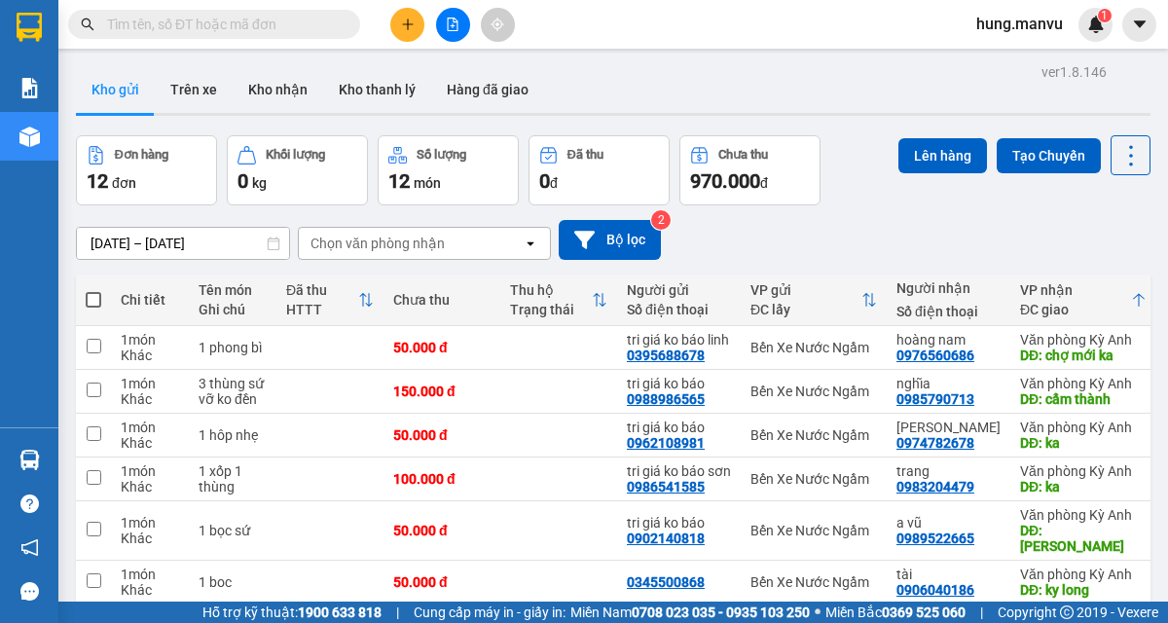
click at [28, 27] on img at bounding box center [29, 27] width 25 height 29
click at [25, 39] on img at bounding box center [29, 27] width 25 height 29
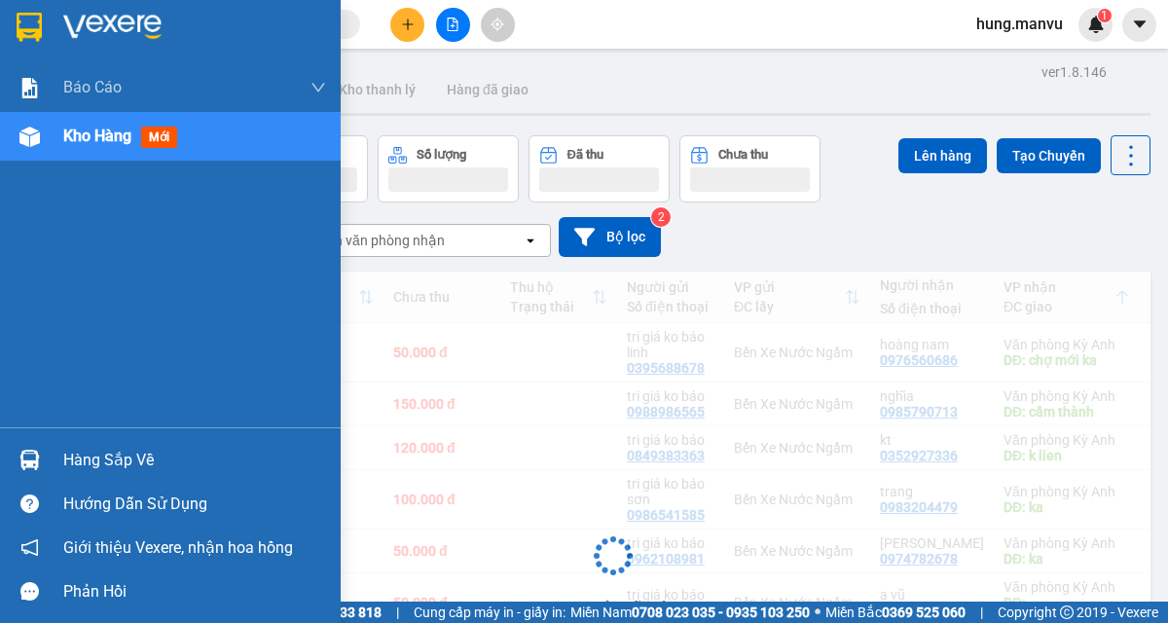
click at [956, 54] on main "ver 1.8.146 Kho gửi Trên xe Kho nhận Kho thanh [PERSON_NAME] đã giao Đơn hàng K…" at bounding box center [584, 301] width 1168 height 602
